Goal: Find specific page/section: Find specific page/section

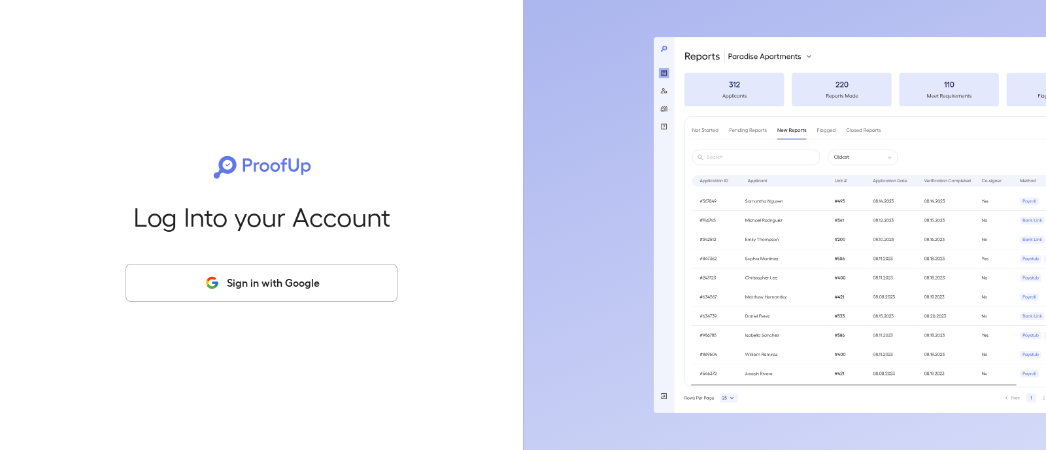
click at [178, 315] on div "Log Into your Account Sign in with Google" at bounding box center [261, 225] width 481 height 450
click at [164, 296] on button "Sign in with Google" at bounding box center [261, 283] width 272 height 38
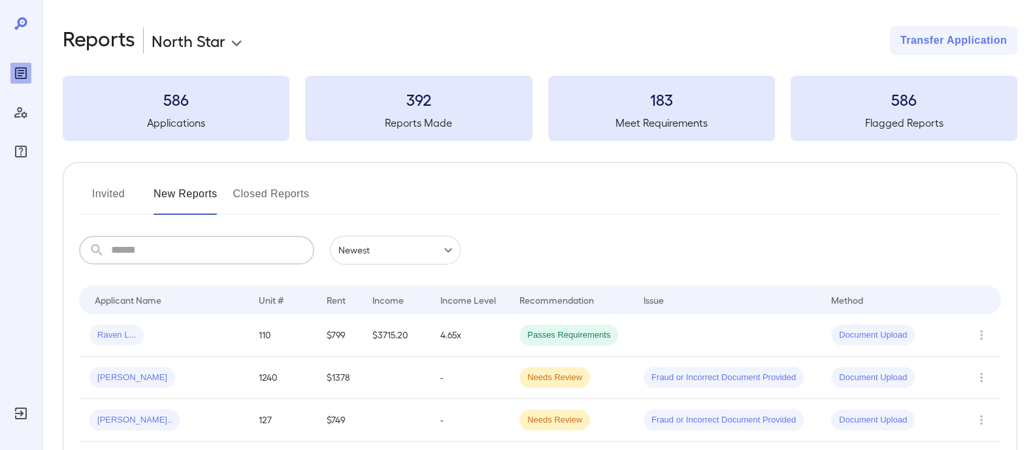
click at [246, 260] on input "text" at bounding box center [212, 250] width 203 height 29
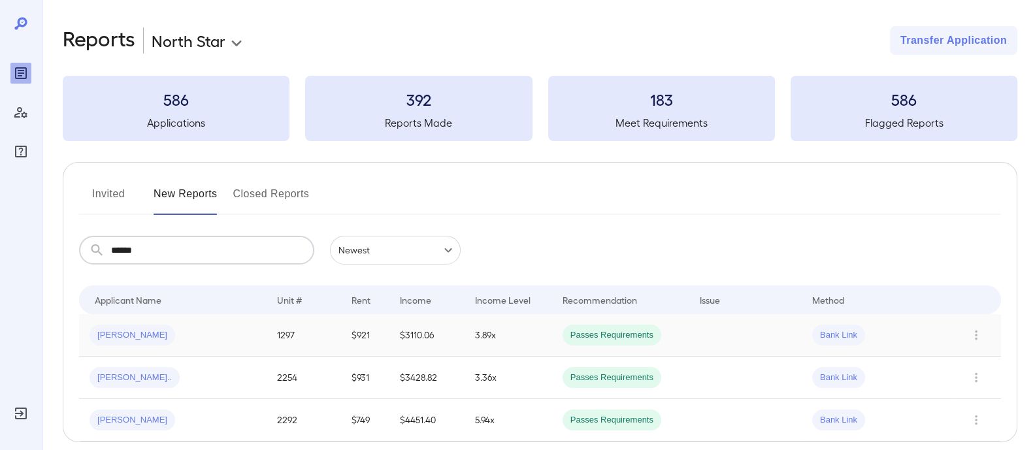
type input "******"
click at [117, 340] on span "[PERSON_NAME]" at bounding box center [133, 335] width 86 height 12
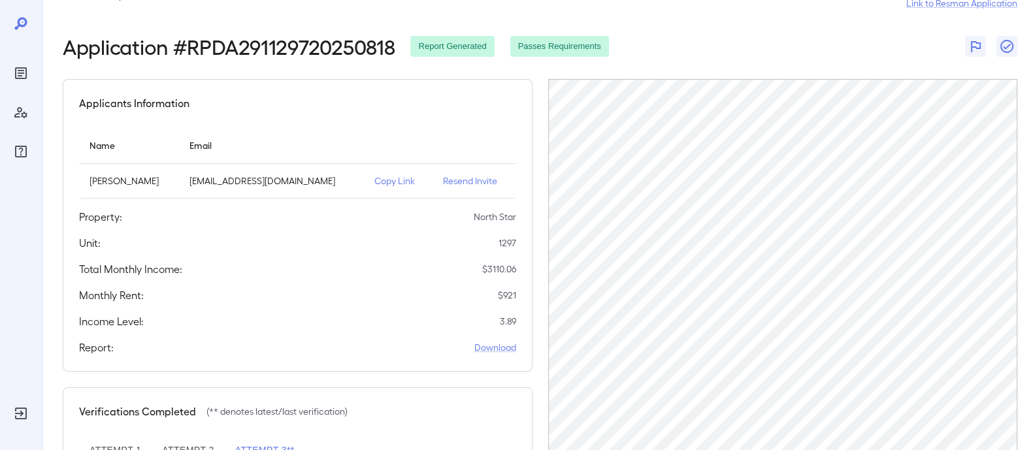
scroll to position [39, 0]
